Goal: Information Seeking & Learning: Check status

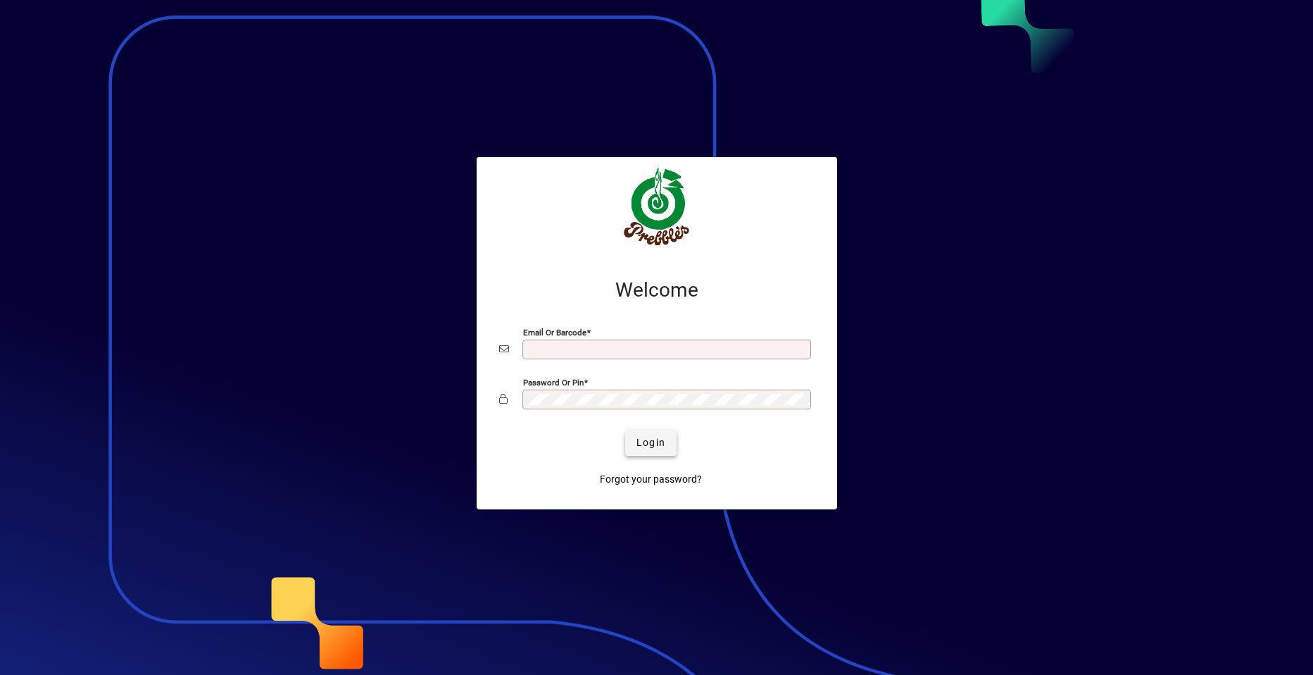
type input "**********"
click at [644, 439] on span "Login" at bounding box center [651, 442] width 29 height 15
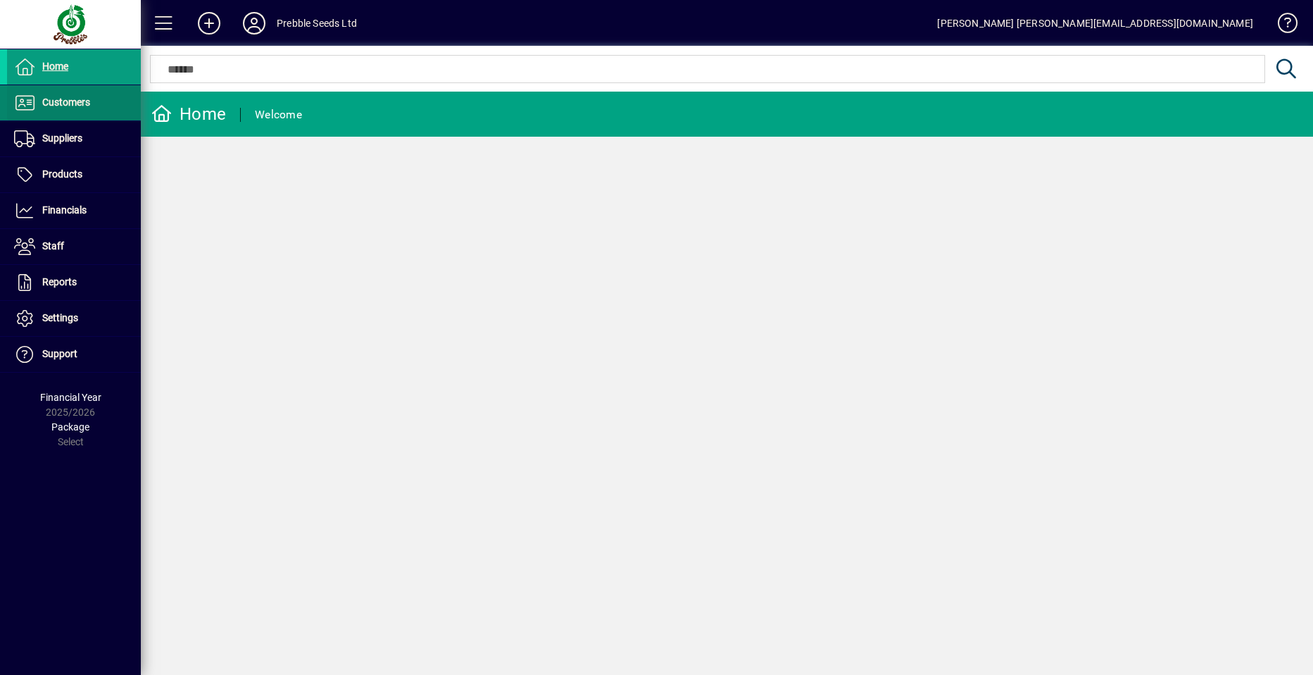
click at [93, 102] on span at bounding box center [74, 103] width 134 height 34
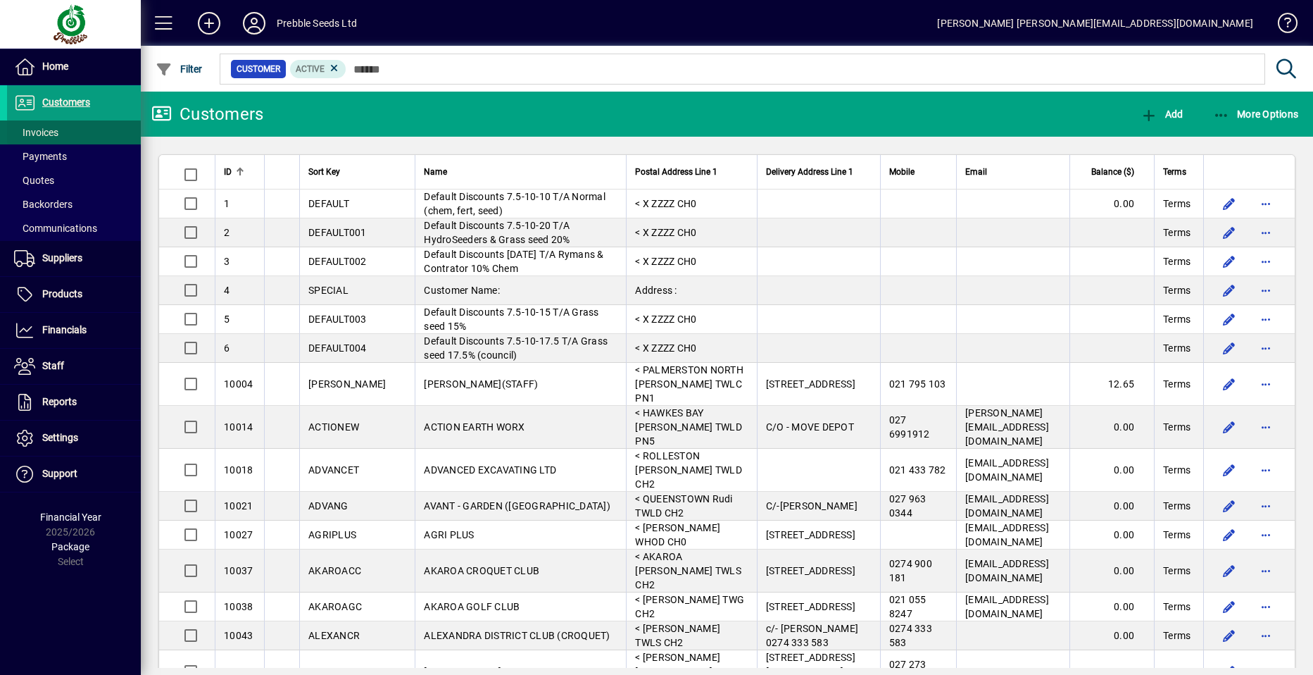
click at [87, 131] on span at bounding box center [74, 132] width 134 height 34
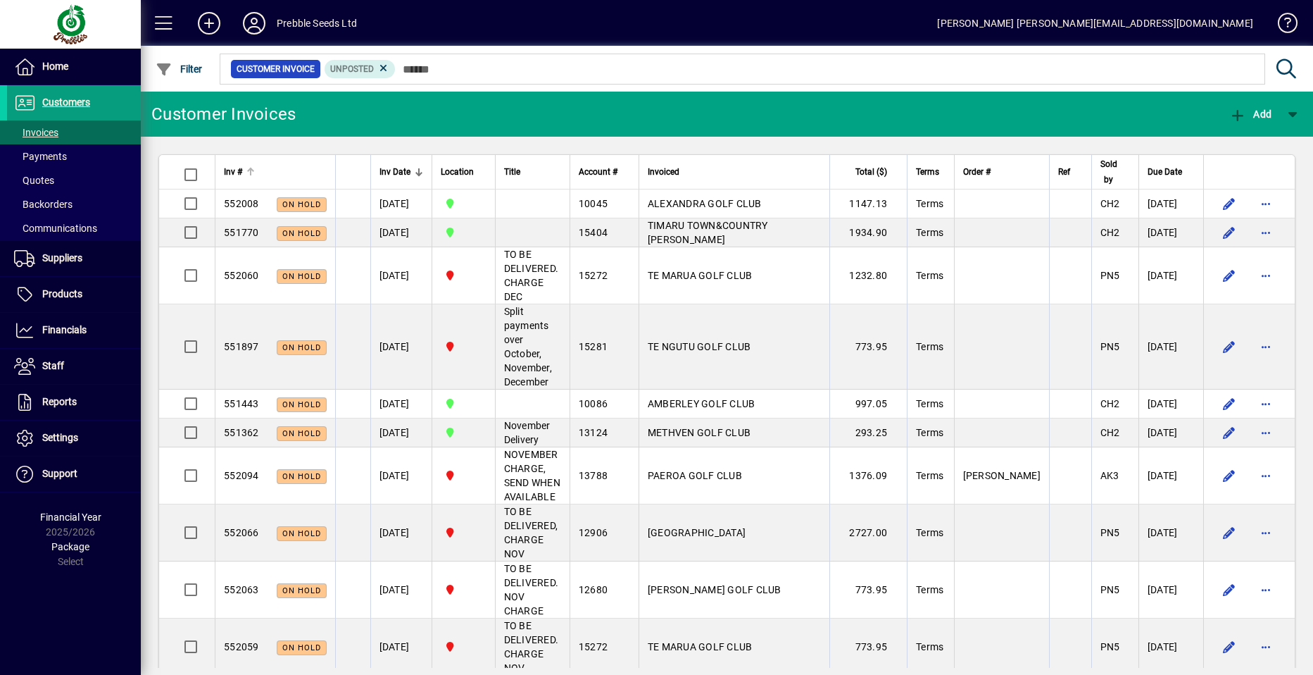
click at [230, 170] on span "Inv #" at bounding box center [233, 171] width 18 height 15
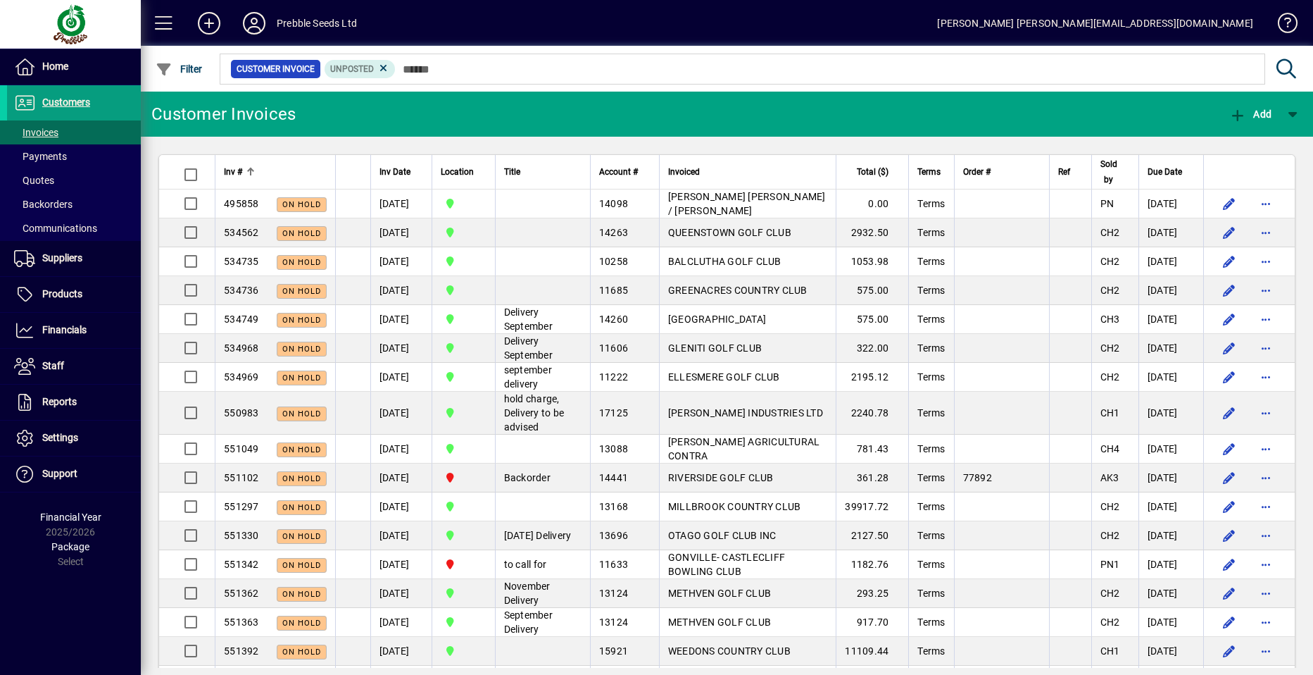
click at [230, 171] on span "Inv #" at bounding box center [233, 171] width 18 height 15
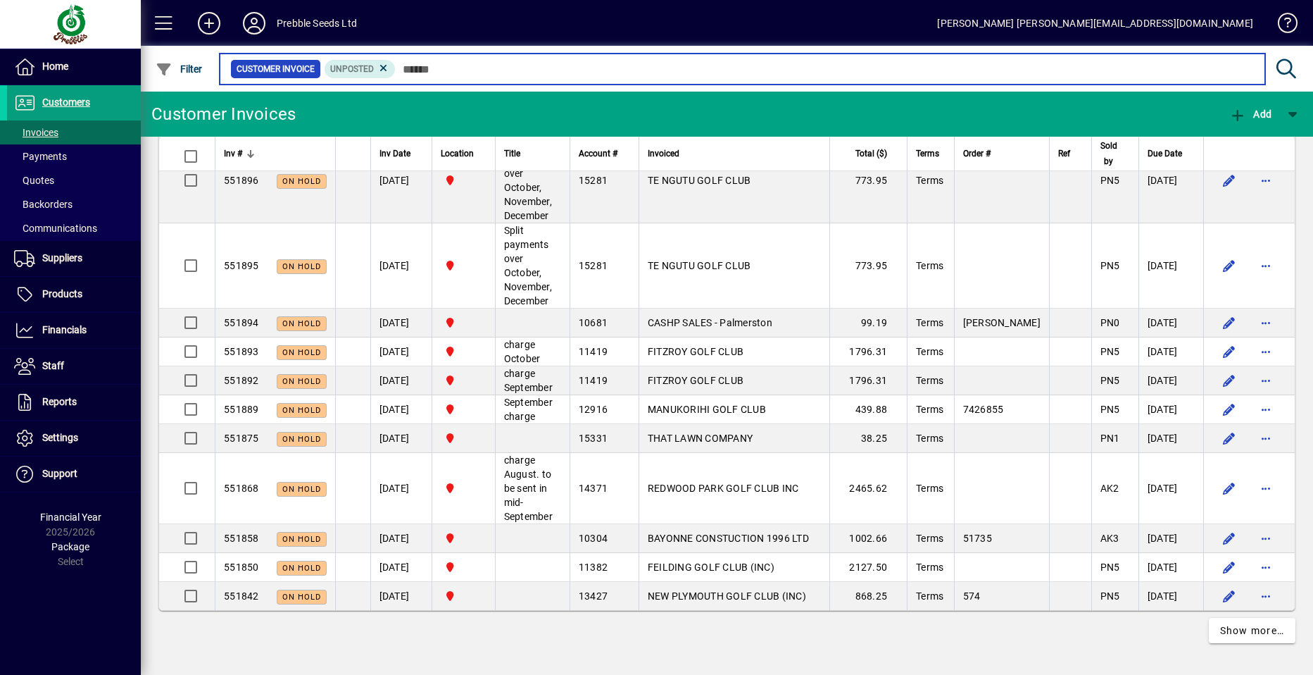
scroll to position [3128, 0]
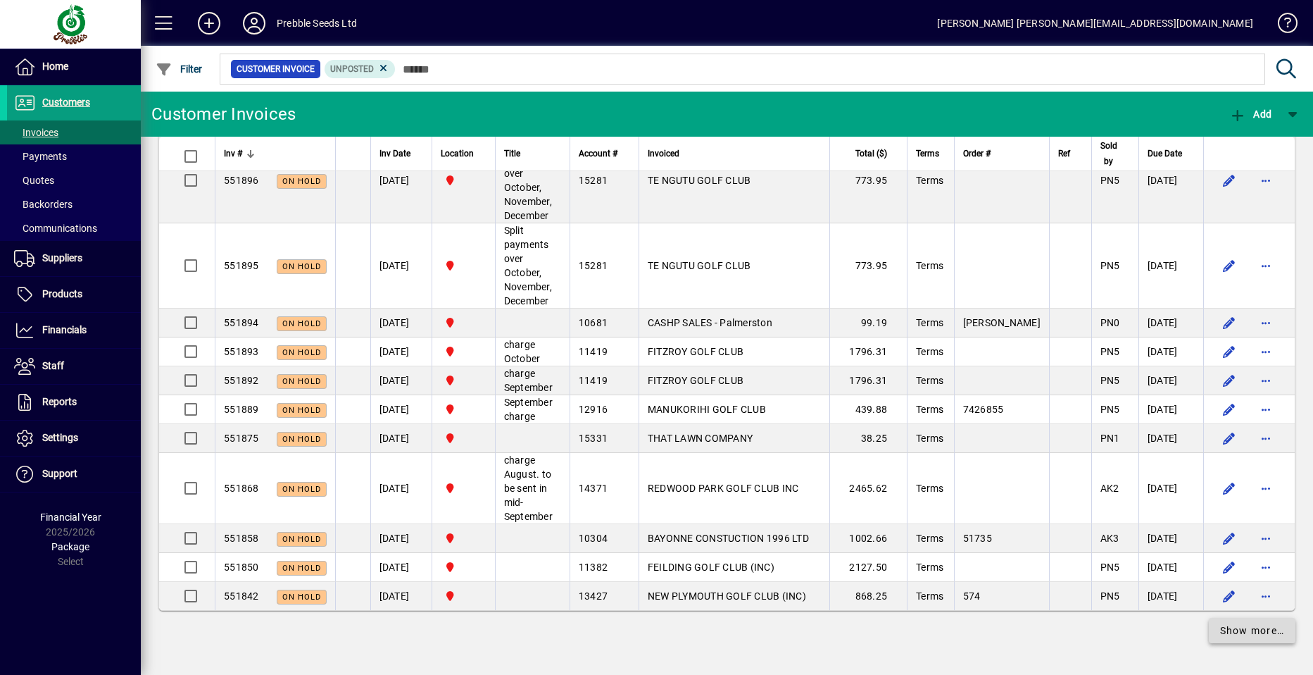
click at [1244, 632] on span "Show more…" at bounding box center [1252, 630] width 65 height 15
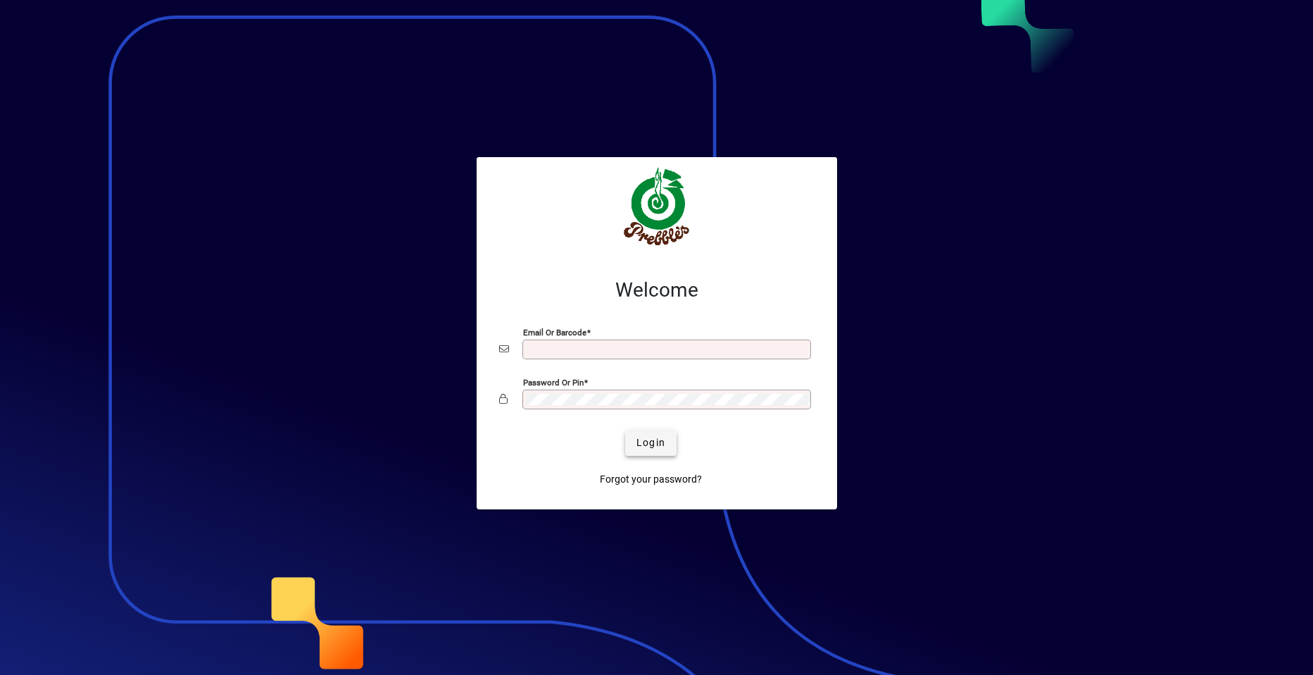
type input "**********"
click at [653, 438] on span "Login" at bounding box center [651, 442] width 29 height 15
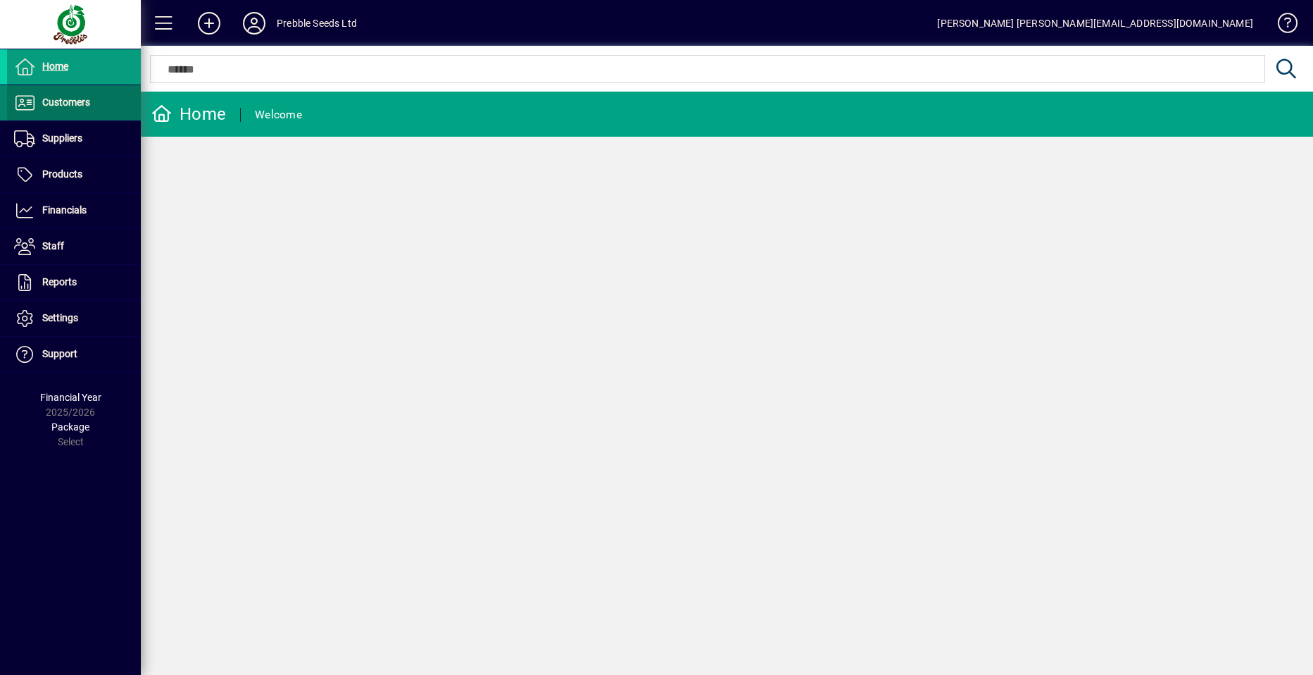
click at [94, 103] on span at bounding box center [74, 103] width 134 height 34
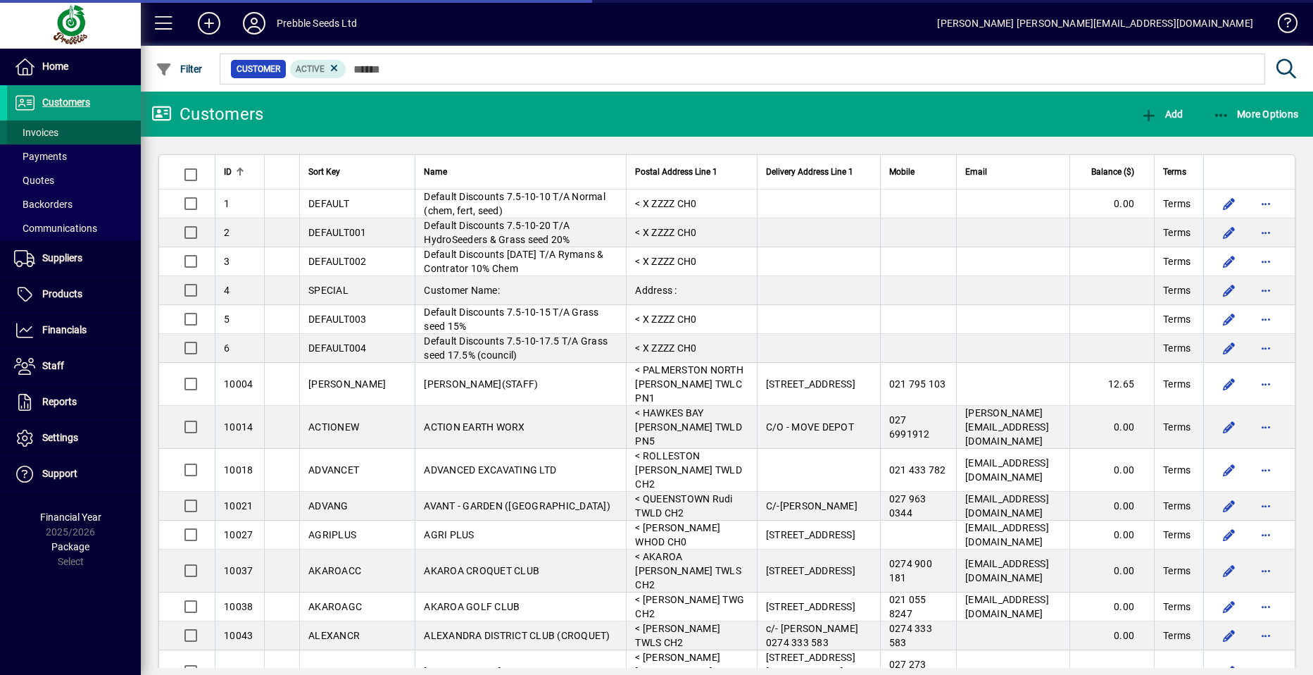
click at [96, 135] on span at bounding box center [74, 132] width 134 height 34
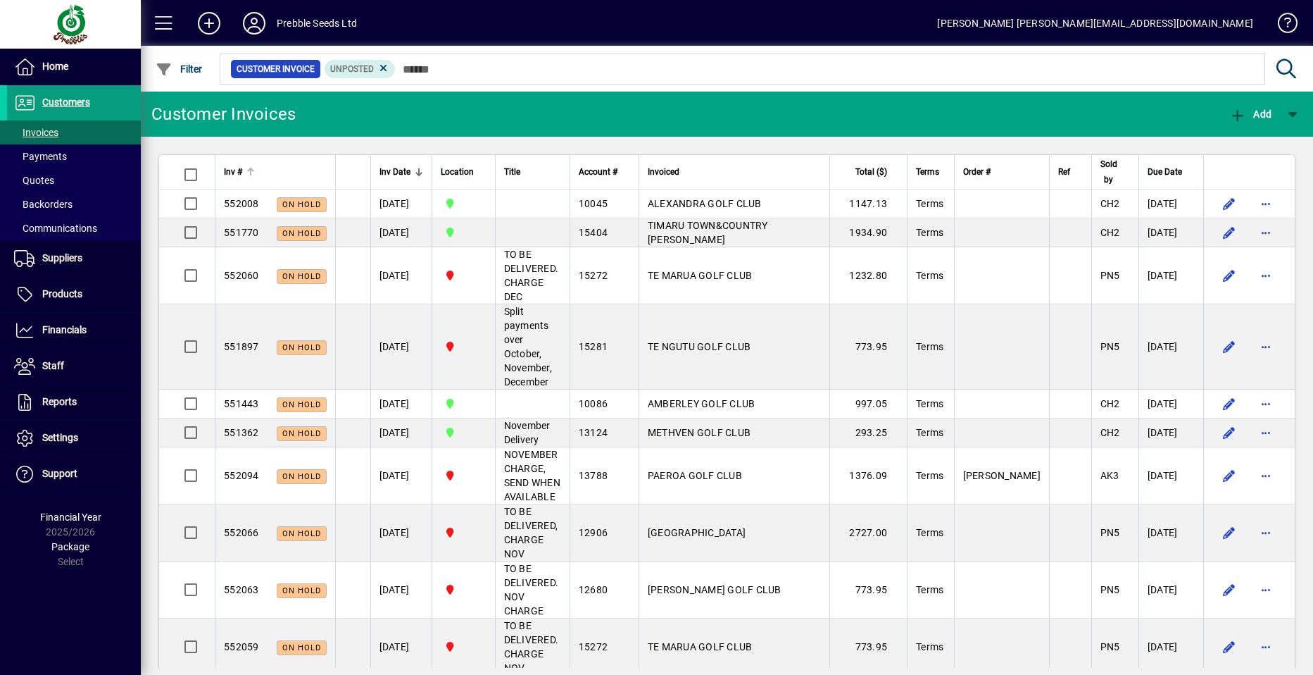
click at [235, 165] on span "Inv #" at bounding box center [233, 171] width 18 height 15
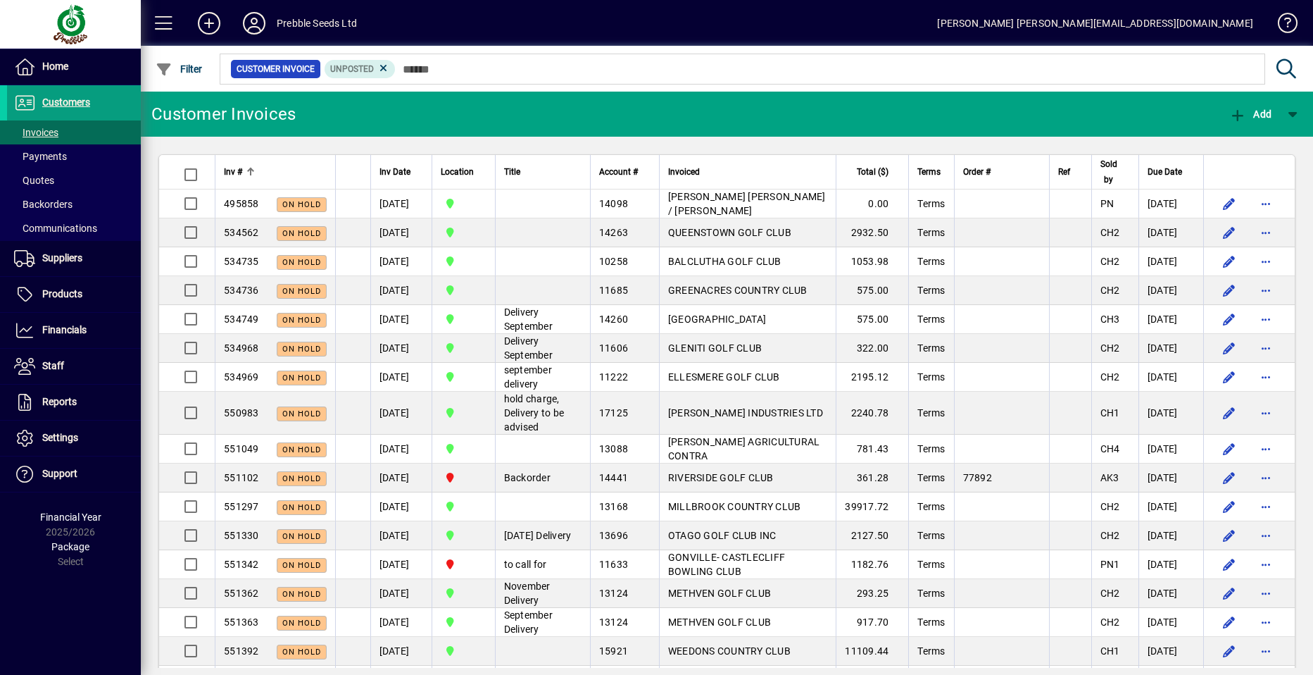
click at [236, 168] on span "Inv #" at bounding box center [233, 171] width 18 height 15
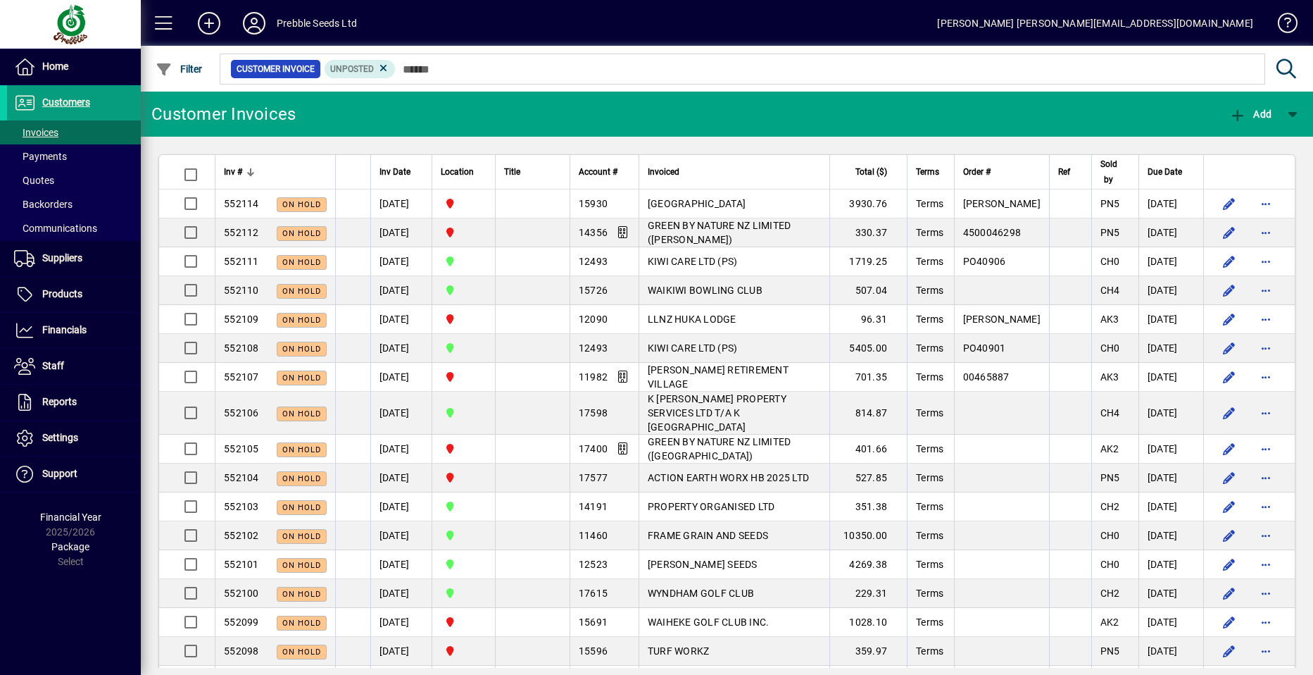
click at [708, 201] on span "WELLINGTON COLLEGE" at bounding box center [697, 203] width 98 height 11
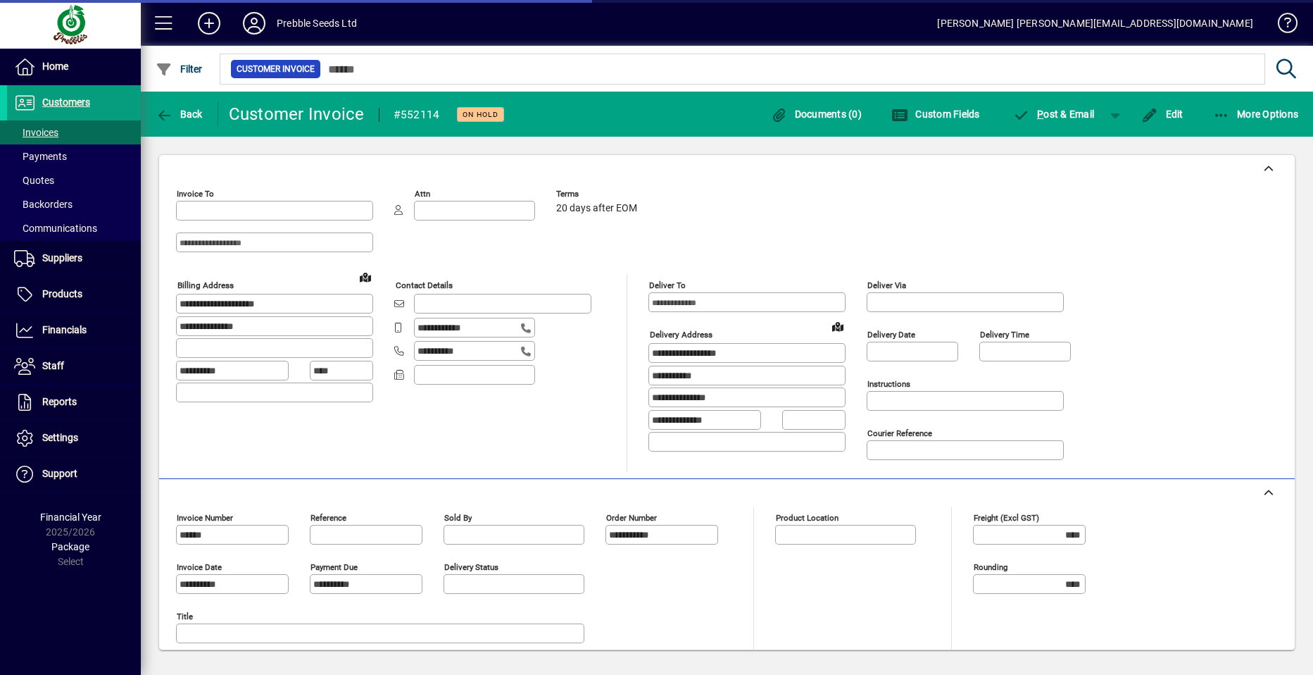
type input "**********"
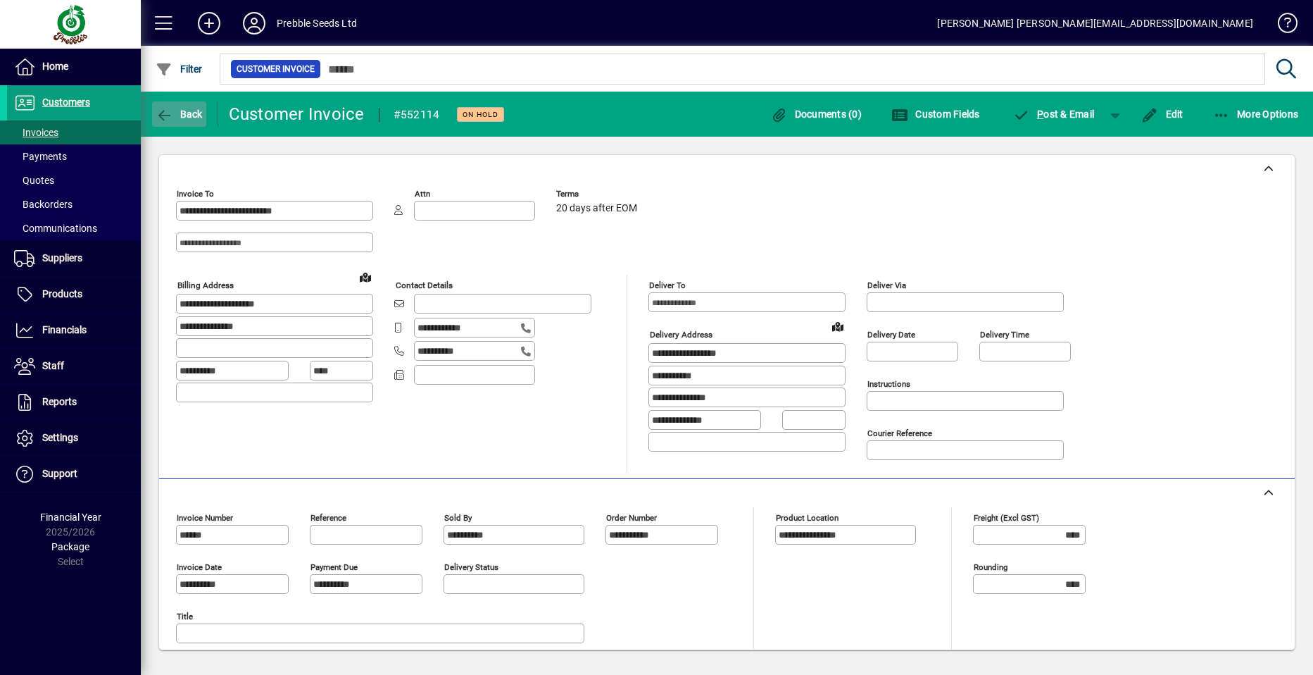
click at [173, 115] on span "Back" at bounding box center [179, 113] width 47 height 11
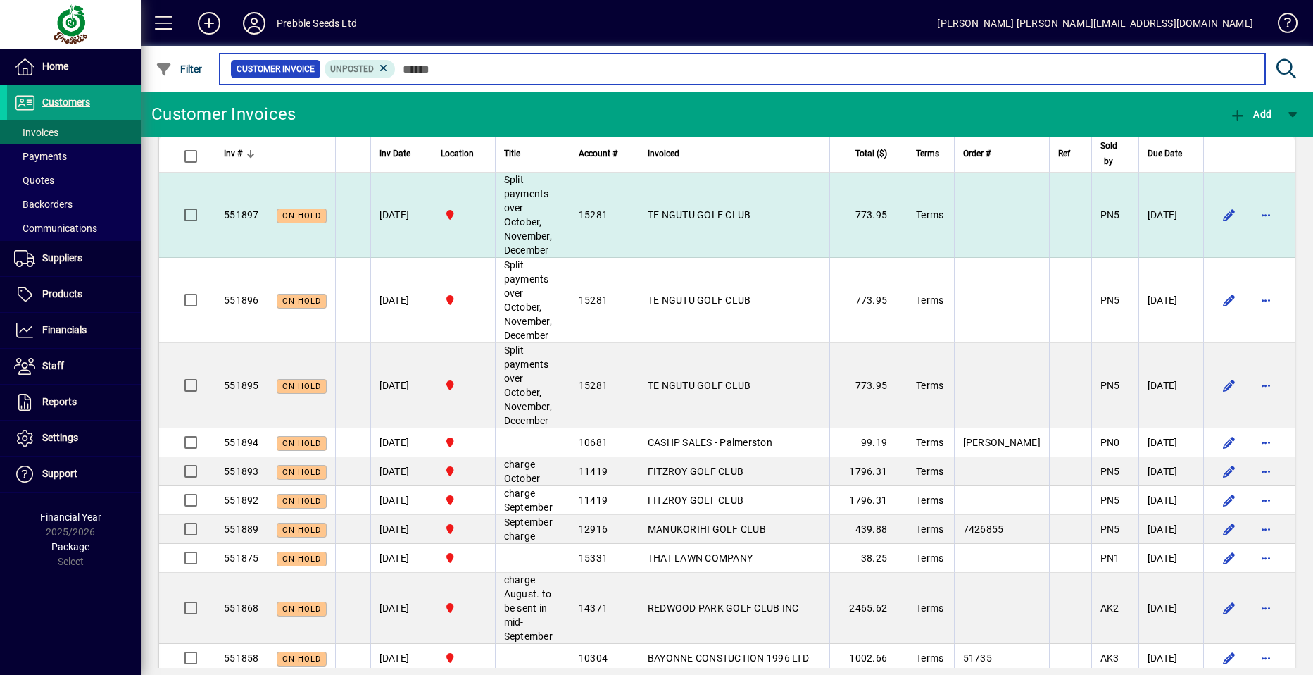
scroll to position [3128, 0]
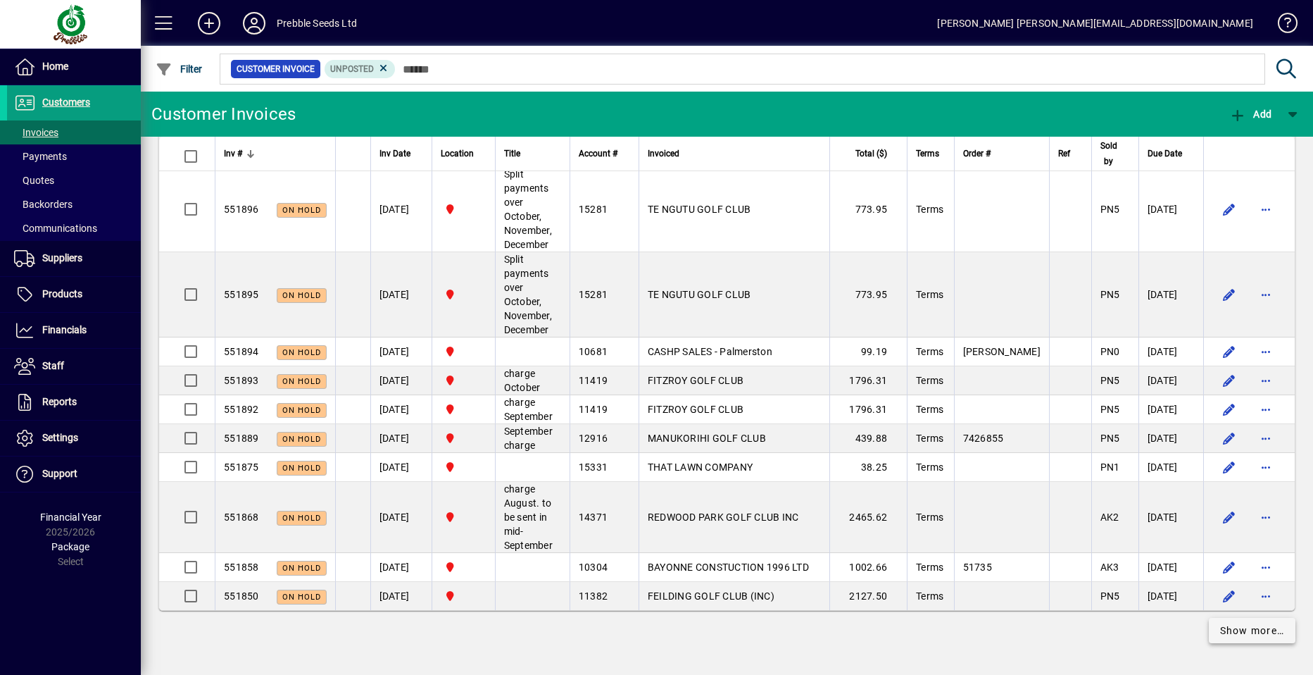
click at [1234, 632] on span "Show more…" at bounding box center [1252, 630] width 65 height 15
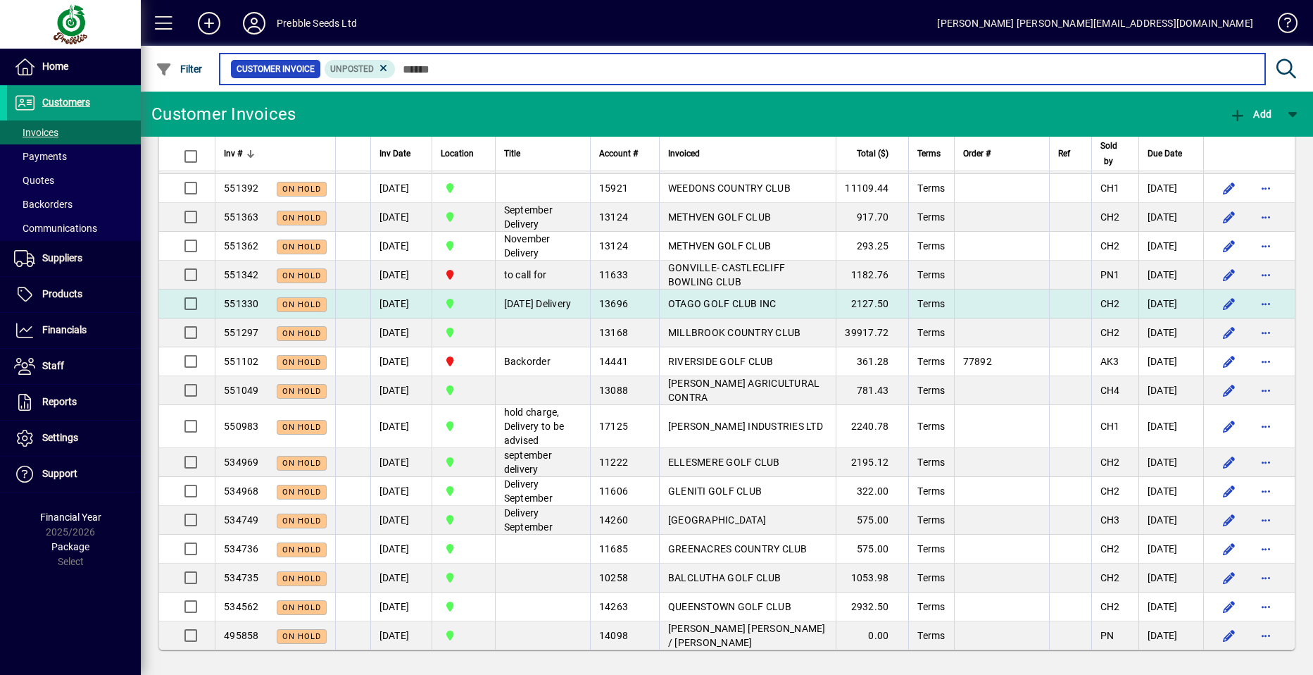
scroll to position [4346, 0]
